Goal: Transaction & Acquisition: Subscribe to service/newsletter

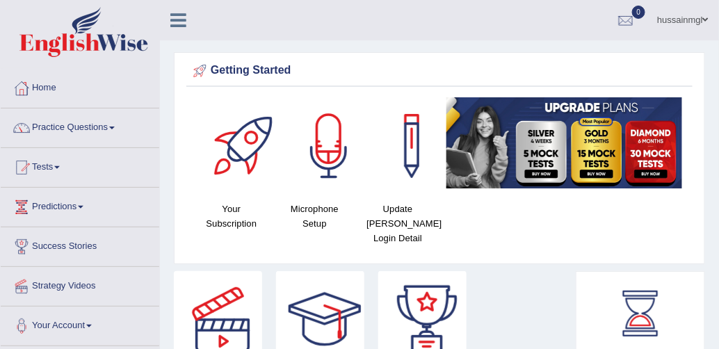
click at [404, 35] on ul "hussainmgl Toggle navigation Username: hussainmgl786 Access Type: Online Subscr…" at bounding box center [522, 20] width 391 height 40
click at [174, 15] on icon at bounding box center [178, 20] width 16 height 18
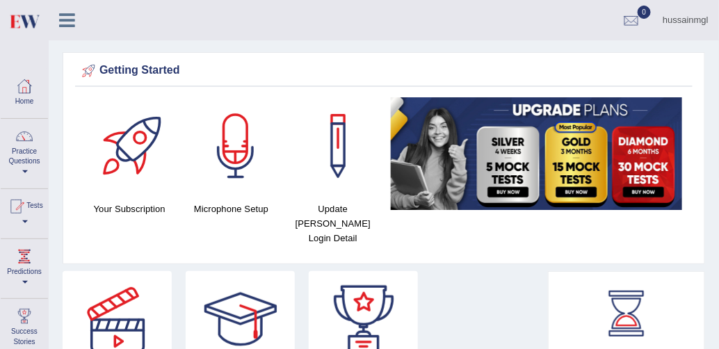
click at [174, 15] on div "hussainmgl Toggle navigation Username: hussainmgl786 Access Type: Online Subscr…" at bounding box center [384, 20] width 670 height 40
click at [67, 23] on icon at bounding box center [67, 20] width 16 height 18
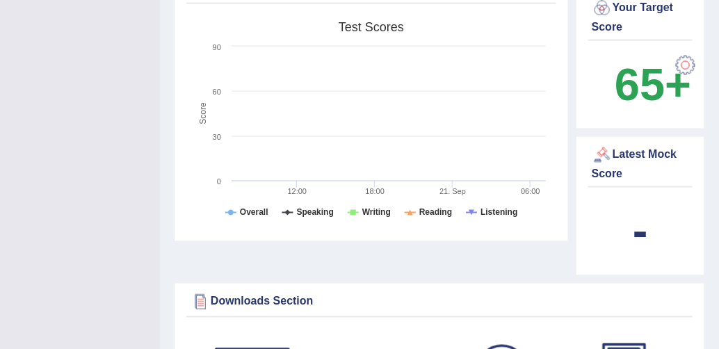
scroll to position [461, 0]
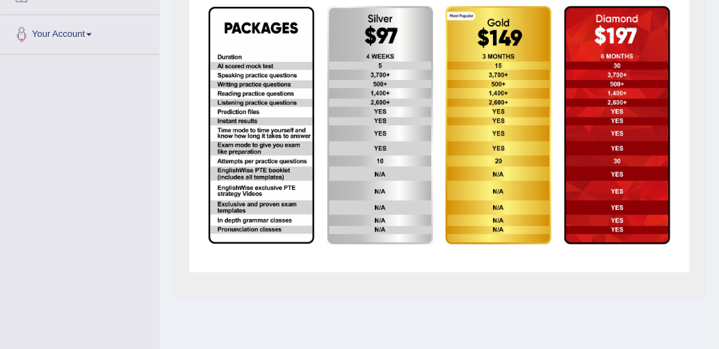
scroll to position [305, 0]
